Goal: Find specific page/section: Find specific page/section

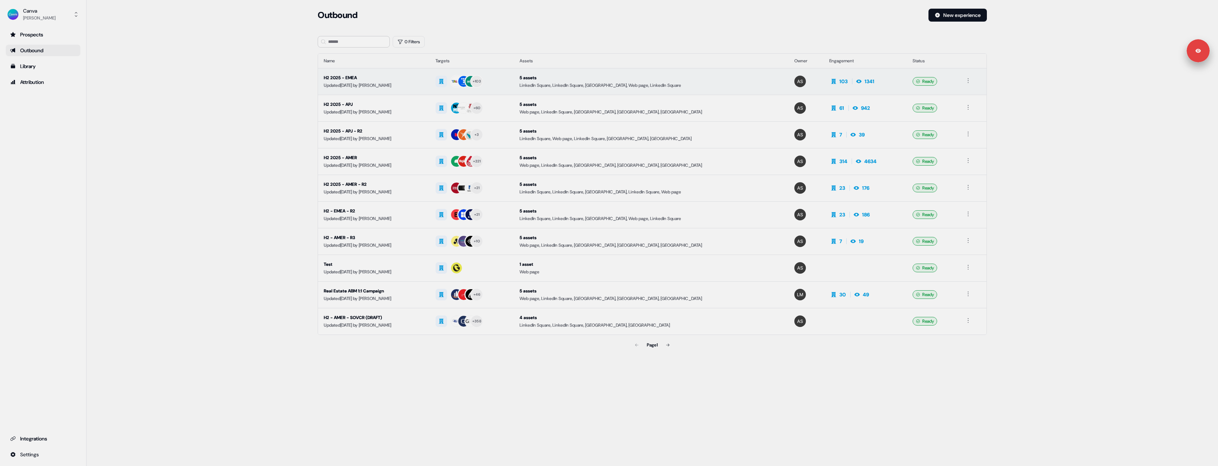
click at [386, 86] on div "Updated [DATE] by [PERSON_NAME]" at bounding box center [374, 85] width 100 height 7
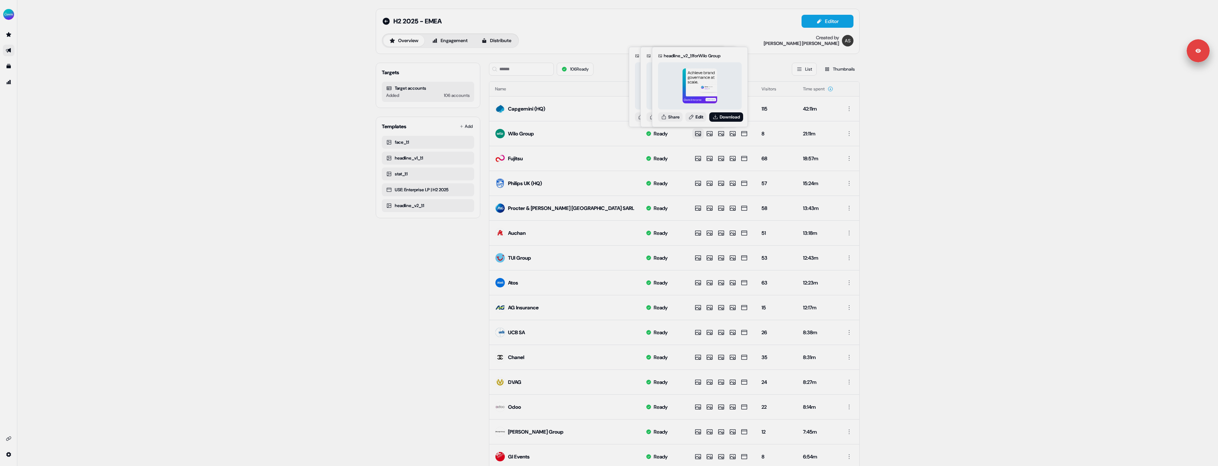
drag, startPoint x: 358, startPoint y: 122, endPoint x: 311, endPoint y: 126, distance: 47.0
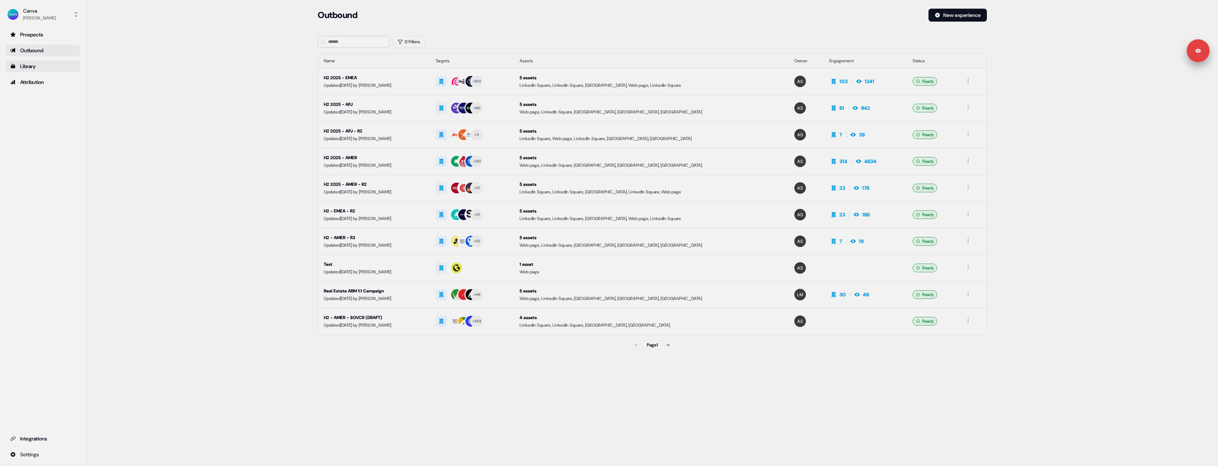
click at [50, 68] on div "Library" at bounding box center [43, 66] width 66 height 7
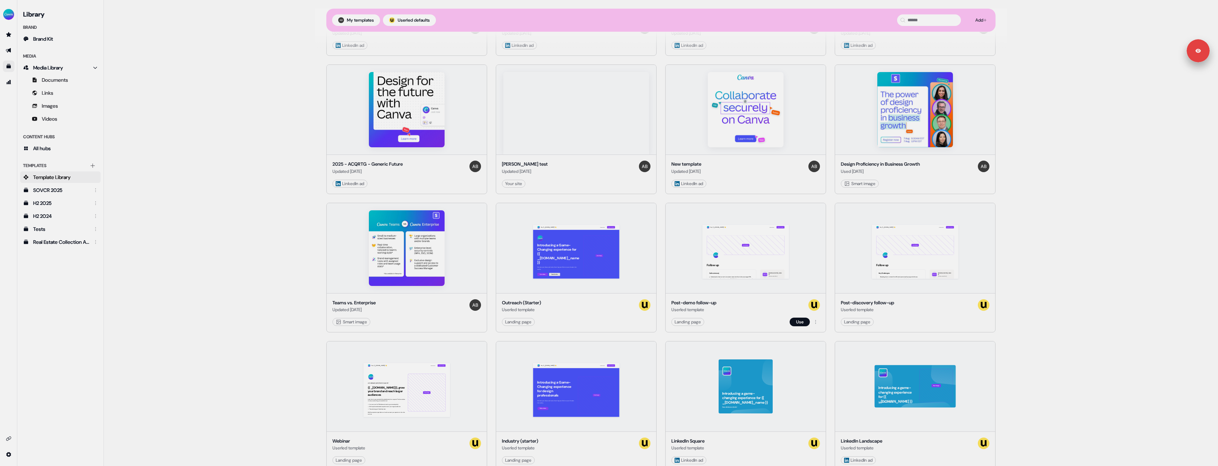
scroll to position [1730, 0]
